Goal: Information Seeking & Learning: Learn about a topic

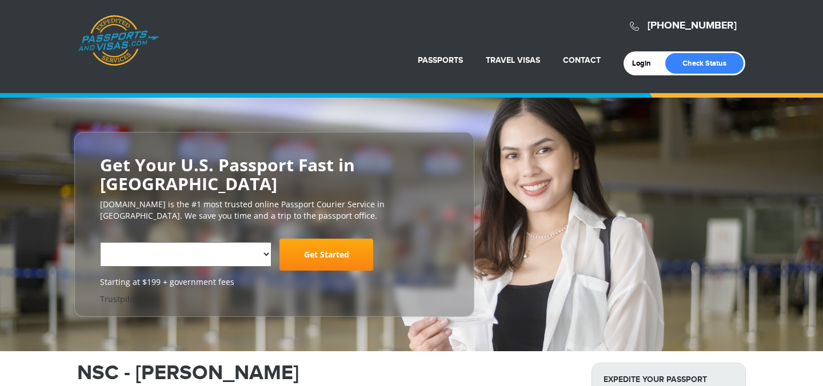
select select "**********"
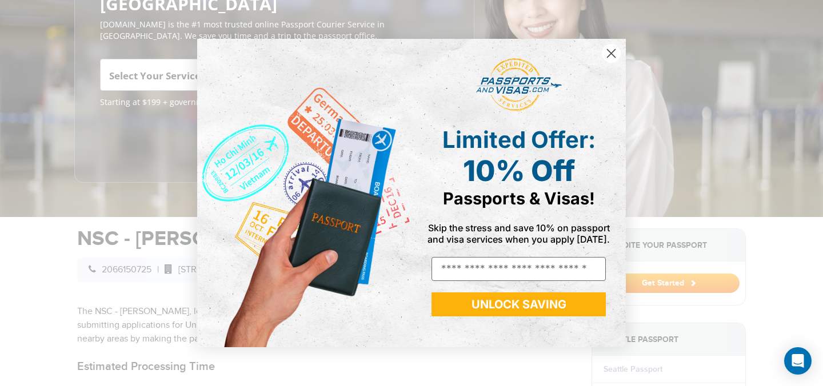
click at [608, 50] on icon "Close dialog" at bounding box center [611, 54] width 8 height 8
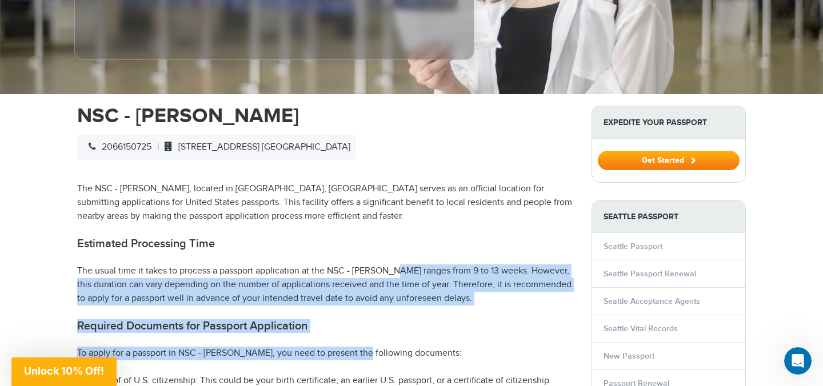
drag, startPoint x: 359, startPoint y: 252, endPoint x: 367, endPoint y: 333, distance: 81.5
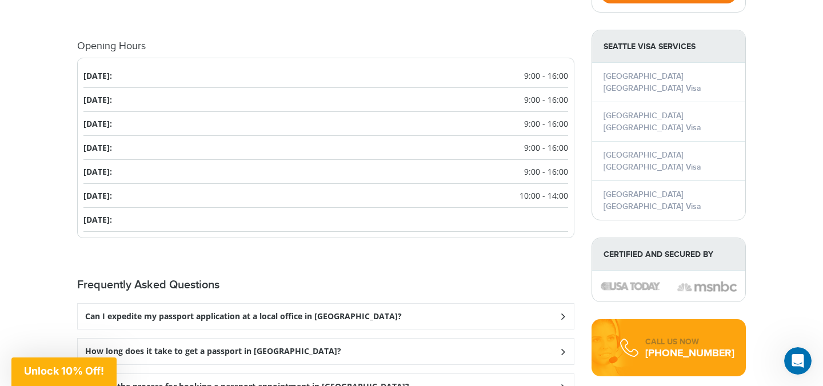
scroll to position [1208, 0]
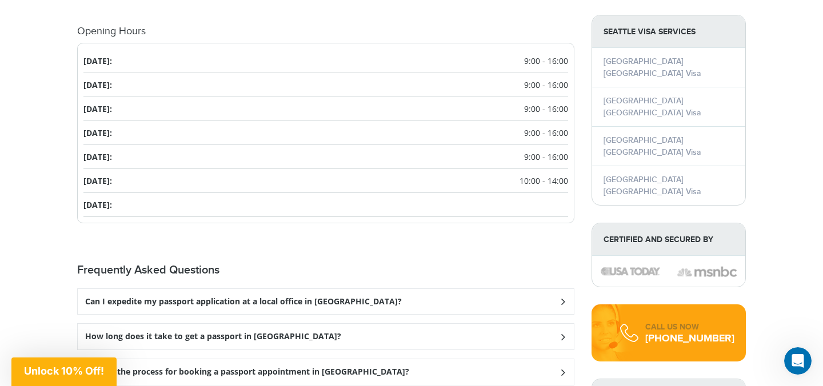
click at [261, 297] on h3 "Can I expedite my passport application at a local office in [GEOGRAPHIC_DATA]?" at bounding box center [243, 302] width 317 height 10
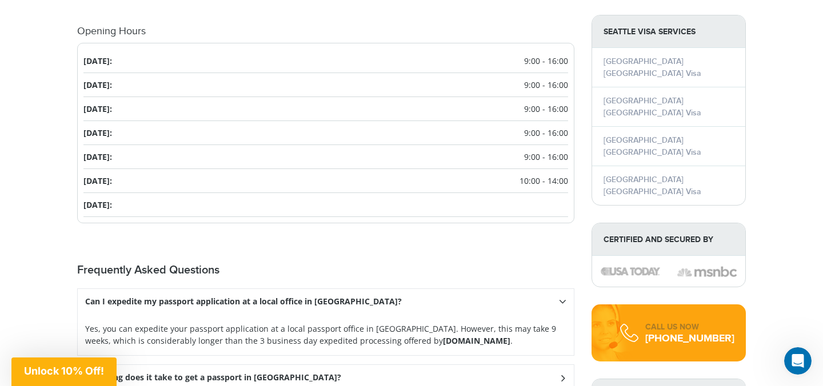
click at [443, 335] on strong "[DOMAIN_NAME]" at bounding box center [476, 340] width 67 height 11
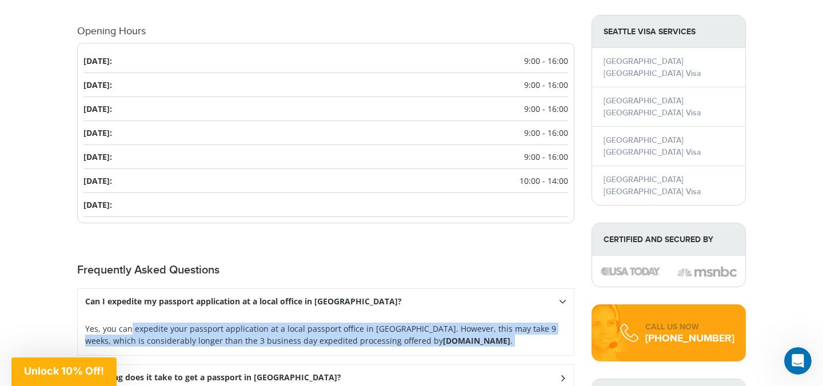
click at [443, 335] on strong "[DOMAIN_NAME]" at bounding box center [476, 340] width 67 height 11
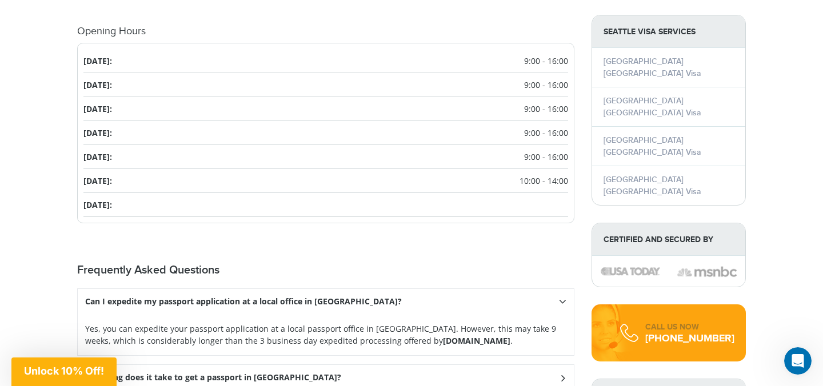
click at [443, 335] on strong "[DOMAIN_NAME]" at bounding box center [476, 340] width 67 height 11
drag, startPoint x: 476, startPoint y: 323, endPoint x: 372, endPoint y: 320, distance: 103.5
click at [372, 323] on p "Yes, you can expedite your passport application at a local passport office in […" at bounding box center [325, 335] width 481 height 24
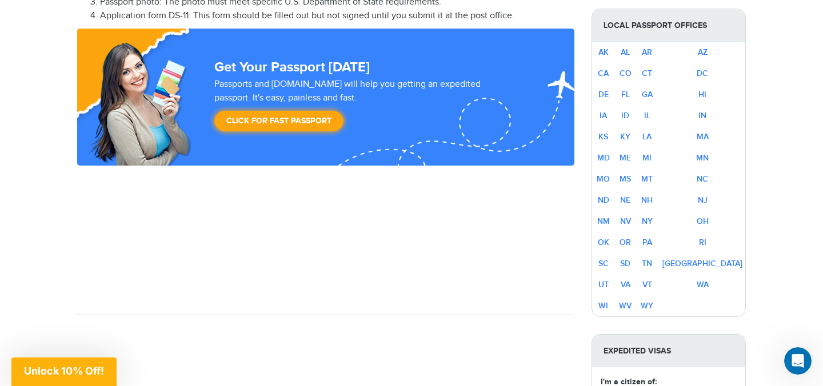
scroll to position [364, 0]
